Goal: Use online tool/utility: Utilize a website feature to perform a specific function

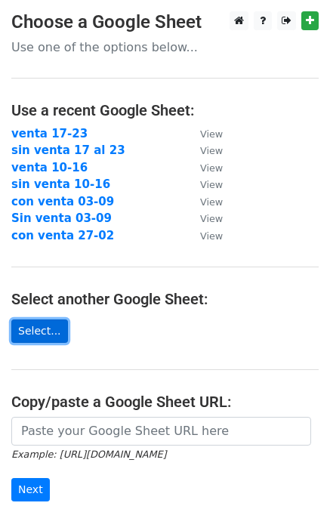
click at [42, 324] on link "Select..." at bounding box center [39, 331] width 57 height 23
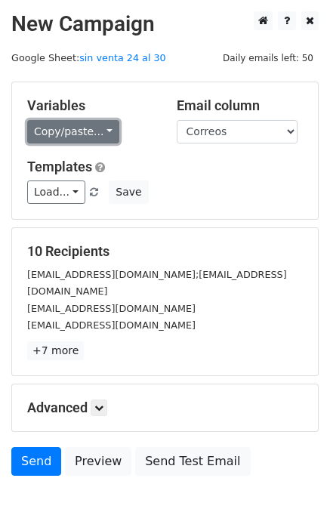
click at [73, 122] on link "Copy/paste..." at bounding box center [73, 131] width 92 height 23
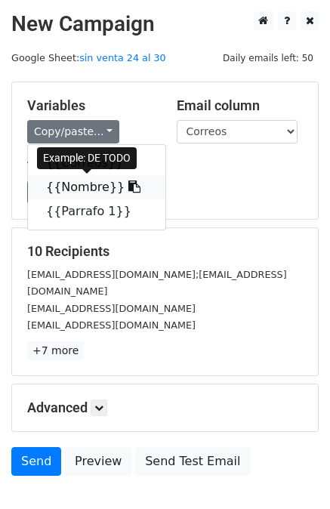
click at [63, 185] on link "{{Nombre}}" at bounding box center [97, 187] width 138 height 24
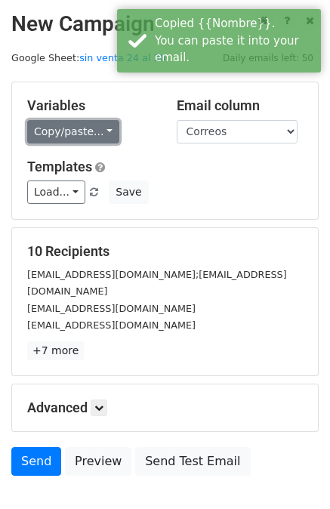
click at [59, 134] on link "Copy/paste..." at bounding box center [73, 131] width 92 height 23
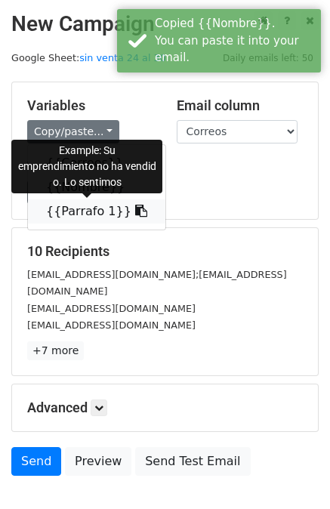
click at [66, 209] on link "{{Parrafo 1}}" at bounding box center [97, 212] width 138 height 24
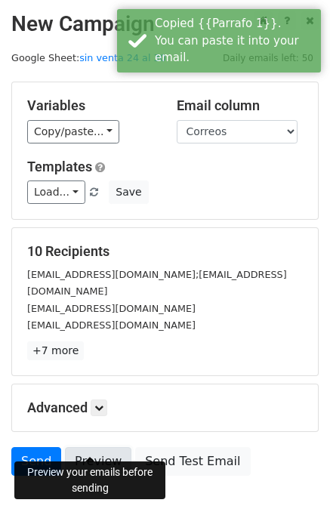
click at [100, 448] on link "Preview" at bounding box center [98, 461] width 67 height 29
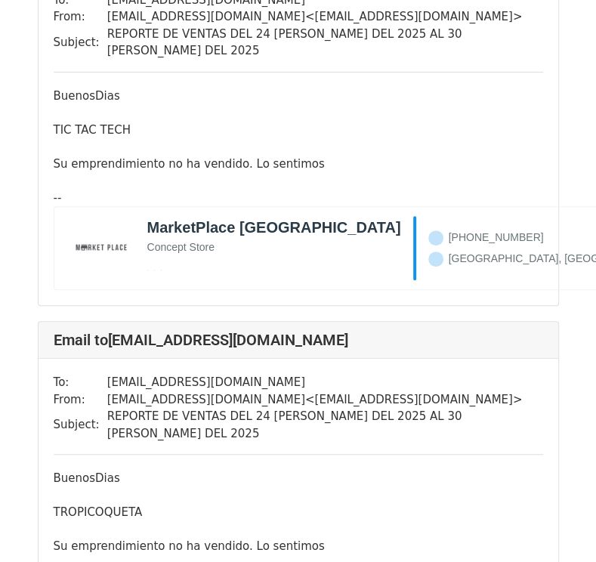
scroll to position [3309, 0]
